Goal: Information Seeking & Learning: Learn about a topic

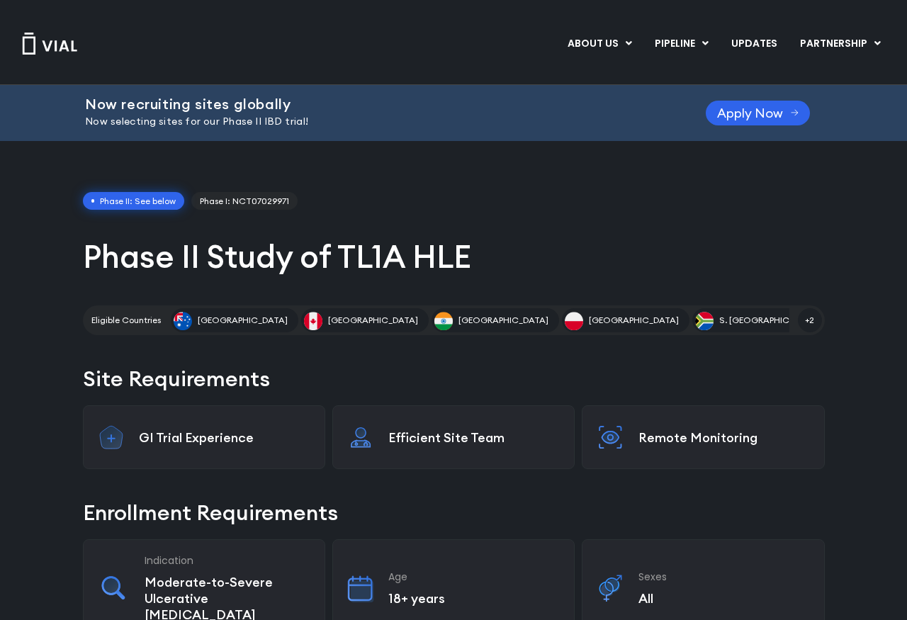
click at [127, 248] on h1 "Phase II Study of TL1A HLE" at bounding box center [454, 256] width 742 height 41
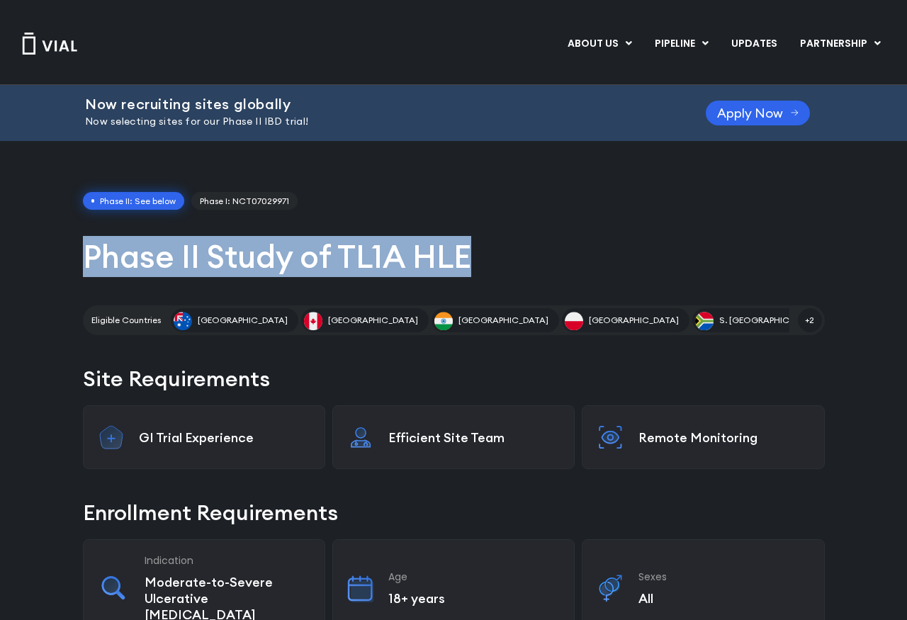
drag, startPoint x: 127, startPoint y: 248, endPoint x: 436, endPoint y: 249, distance: 309.6
click at [436, 249] on h1 "Phase II Study of TL1A HLE" at bounding box center [454, 256] width 742 height 41
click at [450, 253] on h1 "Phase II Study of TL1A HLE" at bounding box center [454, 256] width 742 height 41
drag, startPoint x: 450, startPoint y: 253, endPoint x: 128, endPoint y: 248, distance: 321.7
click at [128, 248] on h1 "Phase II Study of TL1A HLE" at bounding box center [454, 256] width 742 height 41
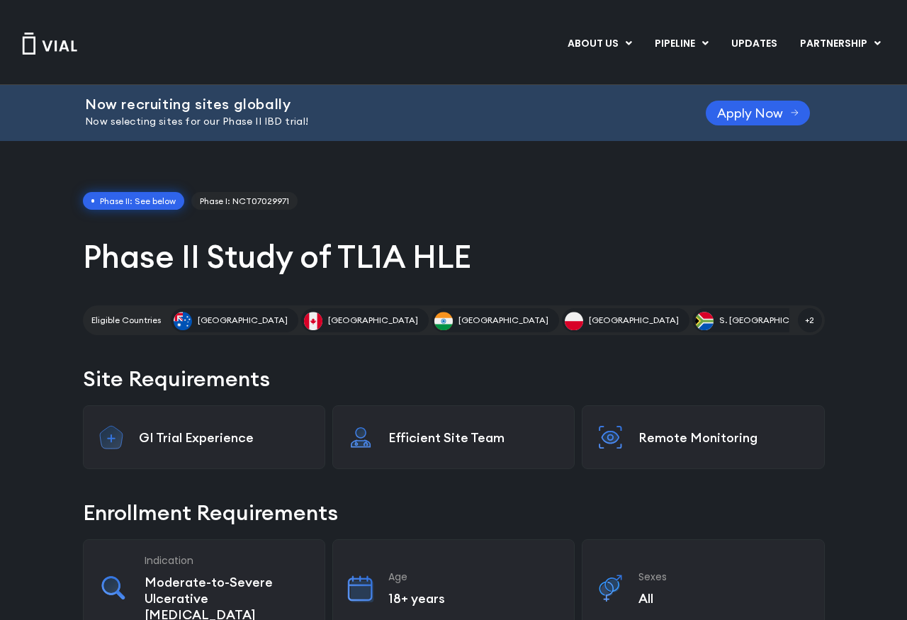
click at [361, 378] on h2 "Site Requirements" at bounding box center [454, 378] width 742 height 30
